Goal: Information Seeking & Learning: Learn about a topic

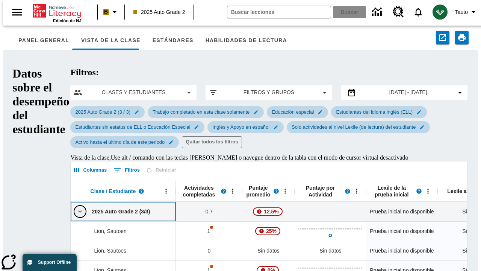
click at [76, 207] on icon "Clic aquí para contraer la fila de la clase" at bounding box center [80, 211] width 8 height 8
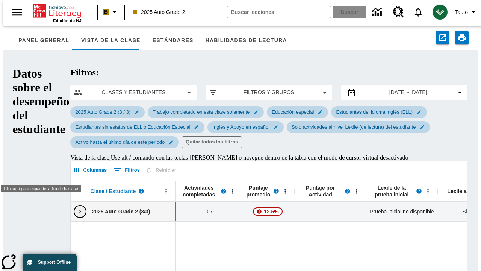
click at [76, 207] on icon "Clic aquí para expandir la fila de la clase" at bounding box center [80, 211] width 8 height 8
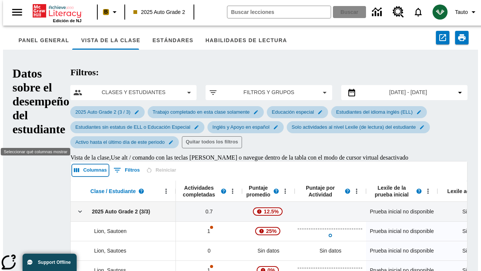
click at [72, 164] on button "Columnas" at bounding box center [90, 170] width 36 height 12
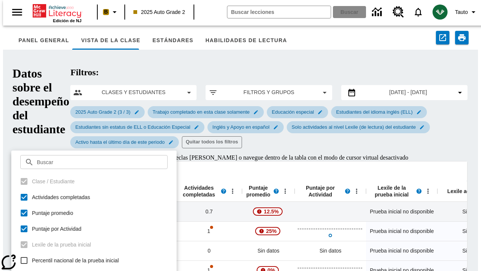
click at [72, 164] on button "Columnas" at bounding box center [90, 170] width 36 height 12
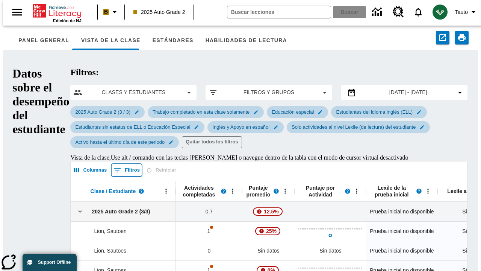
click at [114, 168] on icon "Mostrar filtros" at bounding box center [117, 170] width 7 height 5
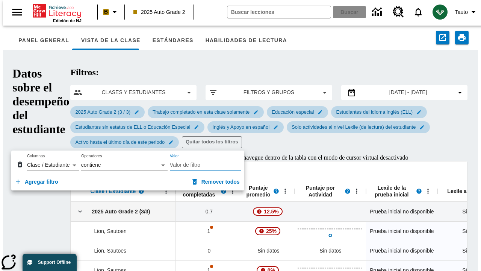
click at [114, 168] on icon "Mostrar filtros" at bounding box center [117, 170] width 7 height 5
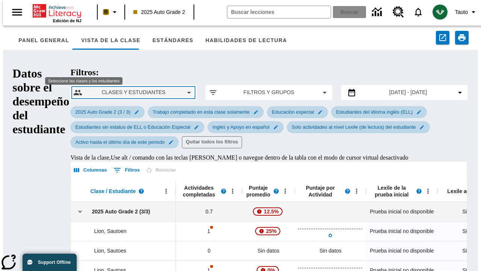
click at [119, 88] on span "Clases y estudiantes" at bounding box center [133, 92] width 90 height 8
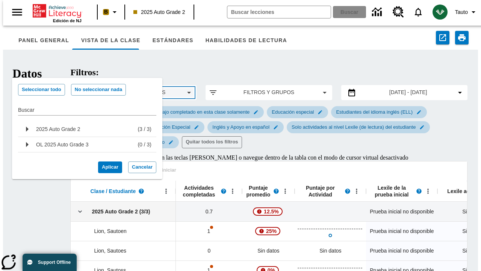
click at [119, 88] on span "Clases y estudiantes" at bounding box center [133, 92] width 90 height 8
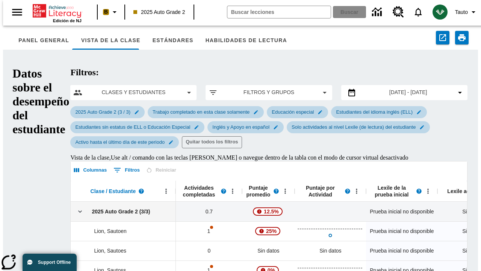
click at [206, 85] on div "Filtros y grupos" at bounding box center [269, 92] width 126 height 15
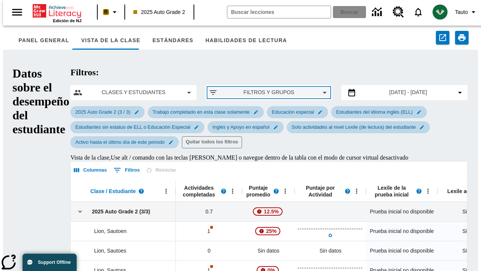
click at [224, 88] on span "Filtros y grupos" at bounding box center [269, 92] width 90 height 8
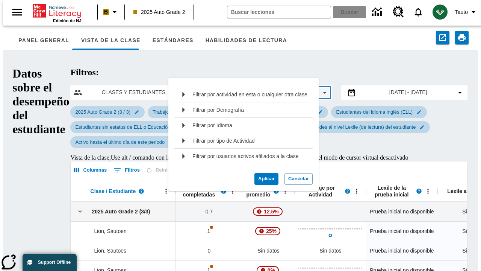
click at [224, 88] on span "Filtros y grupos" at bounding box center [269, 92] width 90 height 8
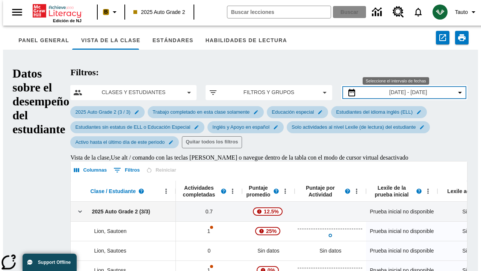
click at [389, 88] on span "[DATE] - [DATE]" at bounding box center [408, 92] width 38 height 8
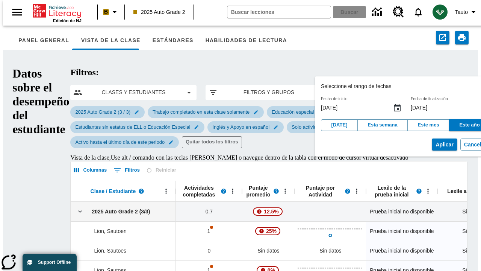
click at [389, 88] on span "[DATE] - [DATE]" at bounding box center [408, 92] width 38 height 8
